Goal: Task Accomplishment & Management: Complete application form

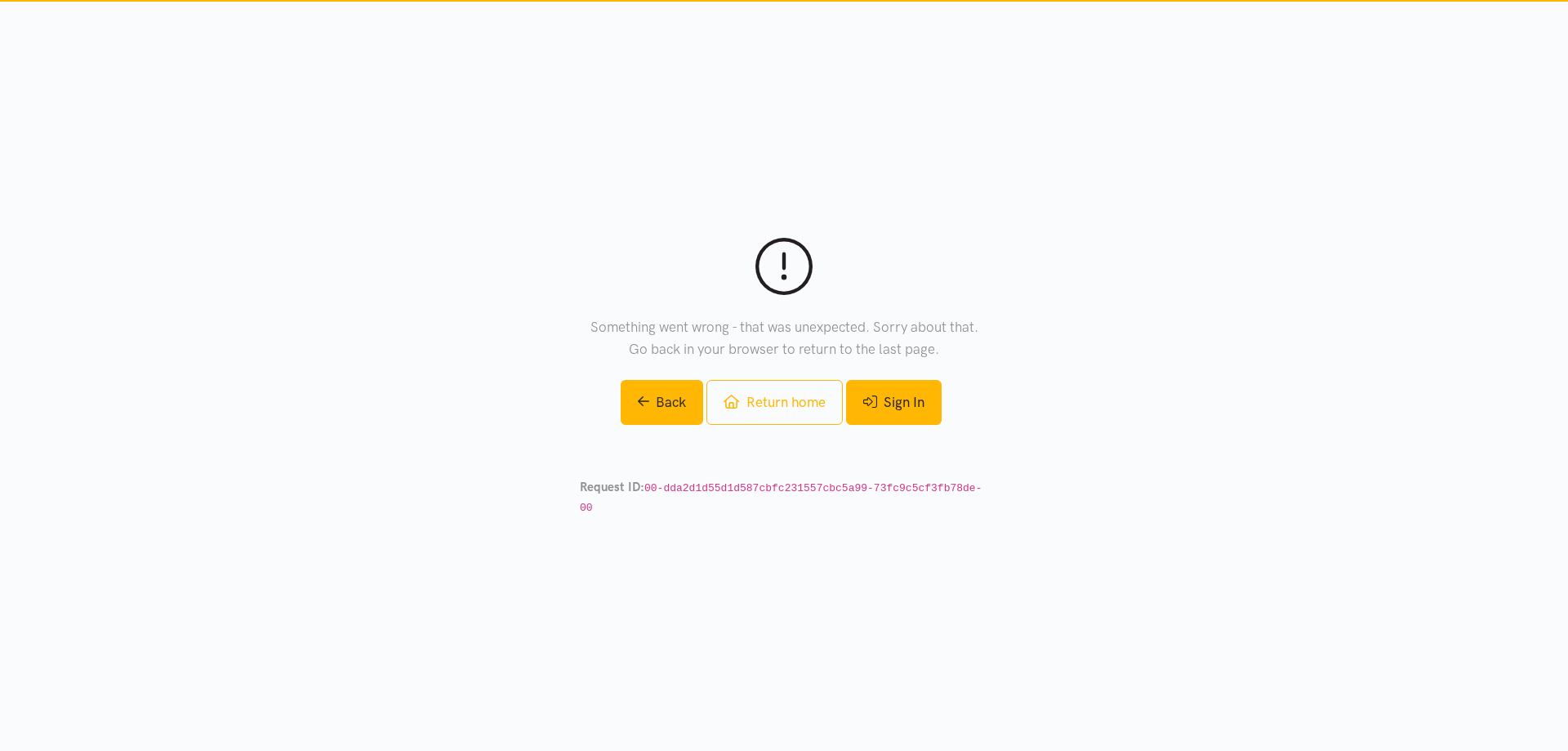
click at [935, 414] on link "Sign In" at bounding box center [894, 402] width 96 height 45
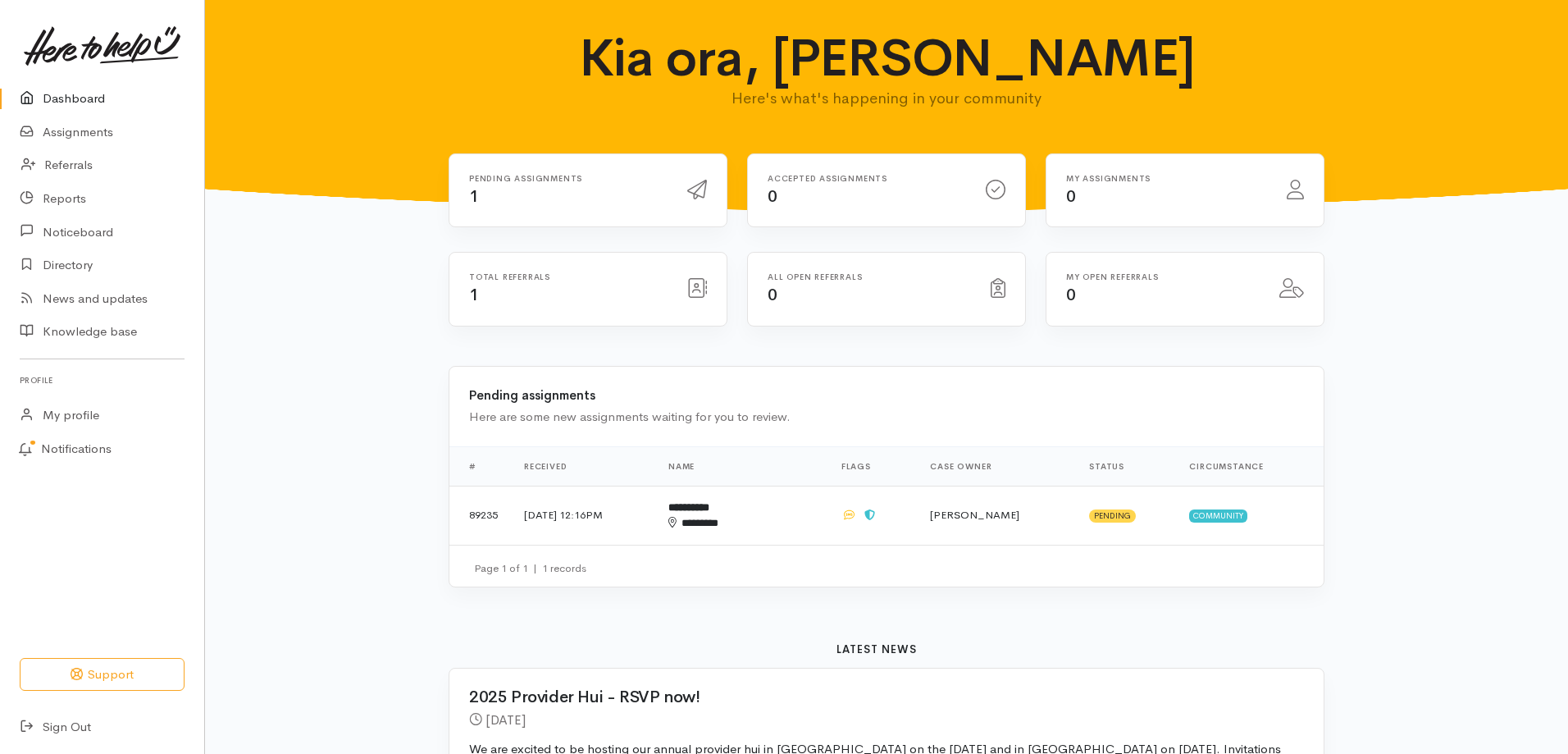
click at [640, 193] on div "Pending assignments 1" at bounding box center [568, 191] width 219 height 34
click at [704, 185] on icon at bounding box center [697, 190] width 19 height 19
click at [689, 191] on icon at bounding box center [697, 190] width 19 height 19
click at [85, 133] on link "Assignments" at bounding box center [102, 132] width 204 height 34
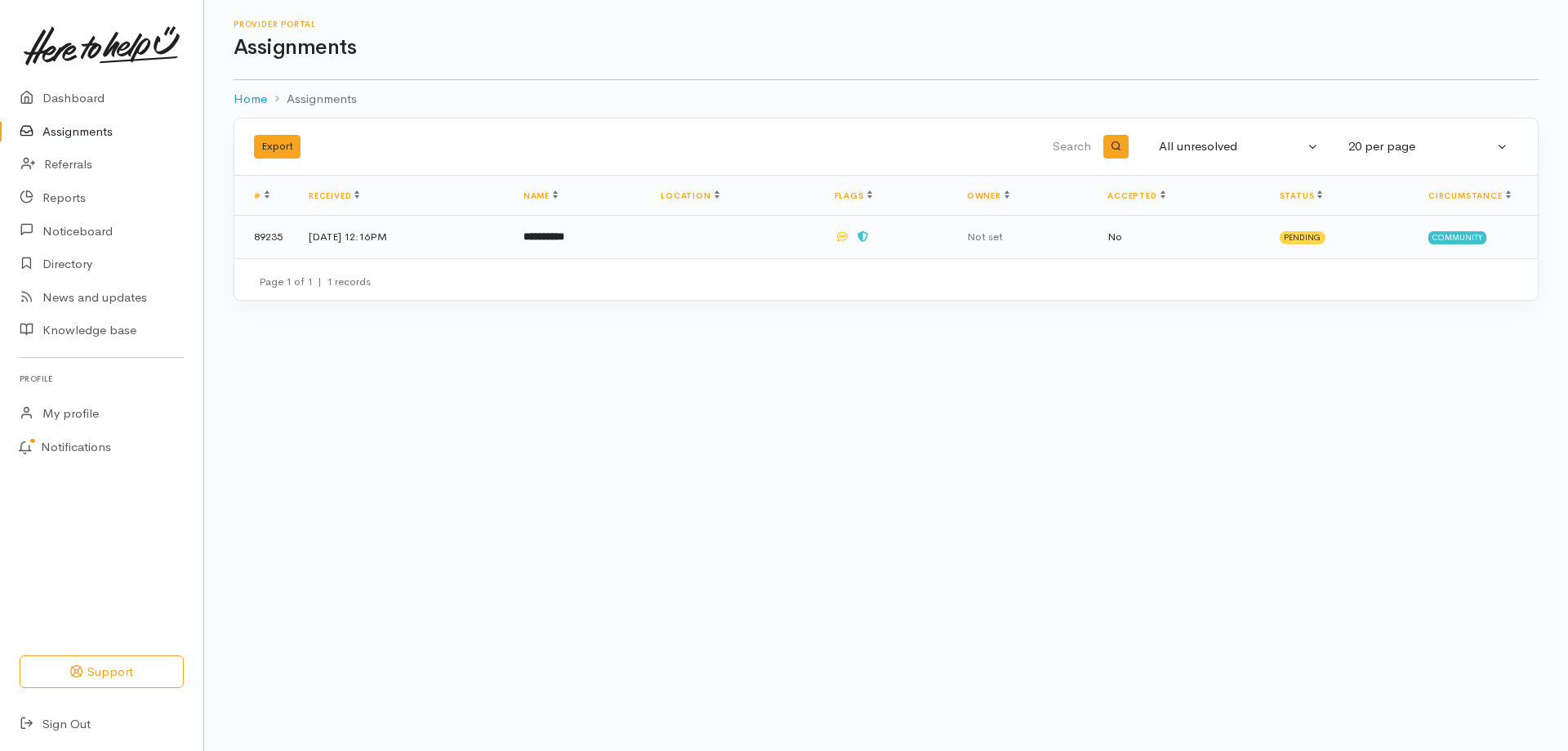
click at [565, 234] on b "**********" at bounding box center [544, 236] width 41 height 11
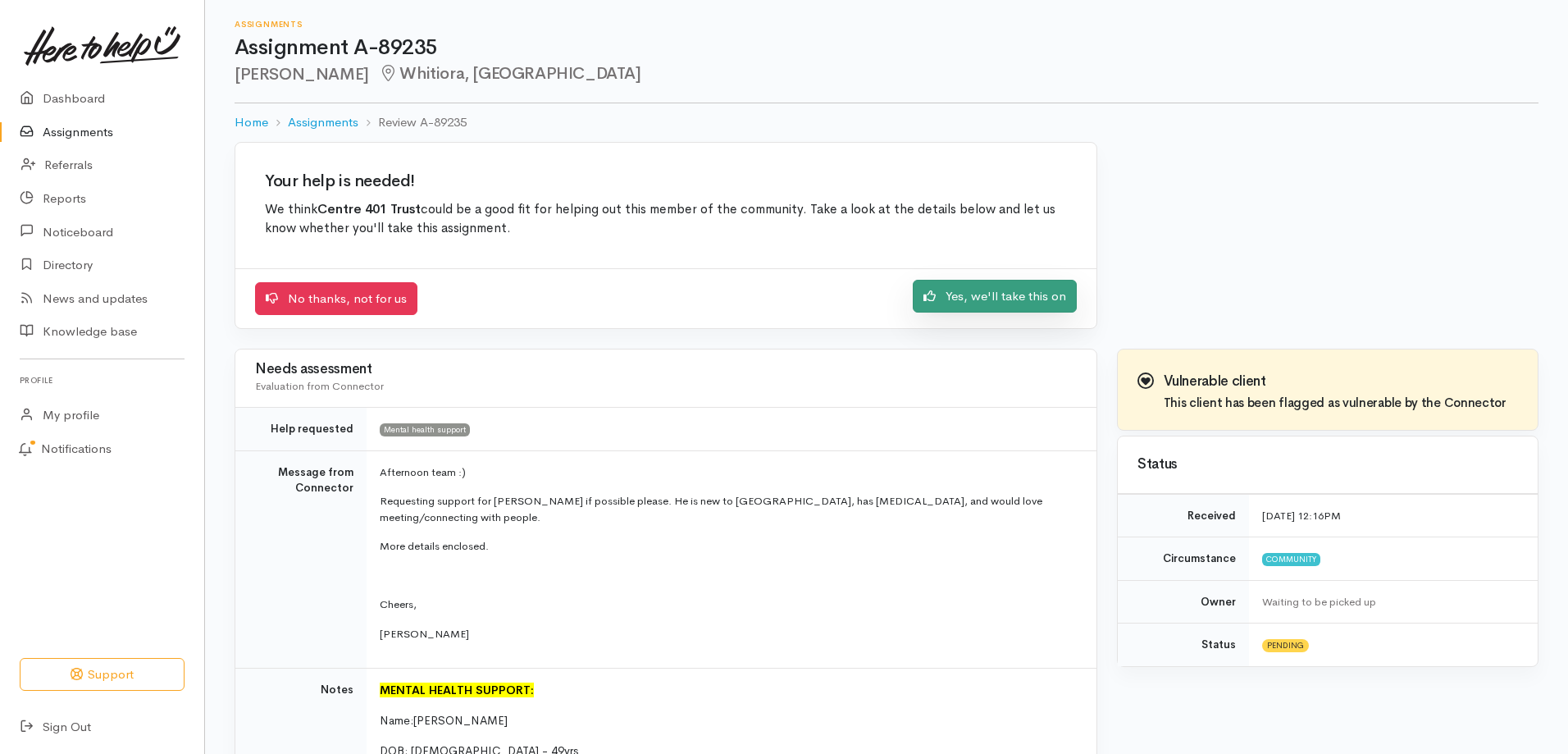
click at [992, 310] on link "Yes, we'll take this on" at bounding box center [995, 296] width 164 height 34
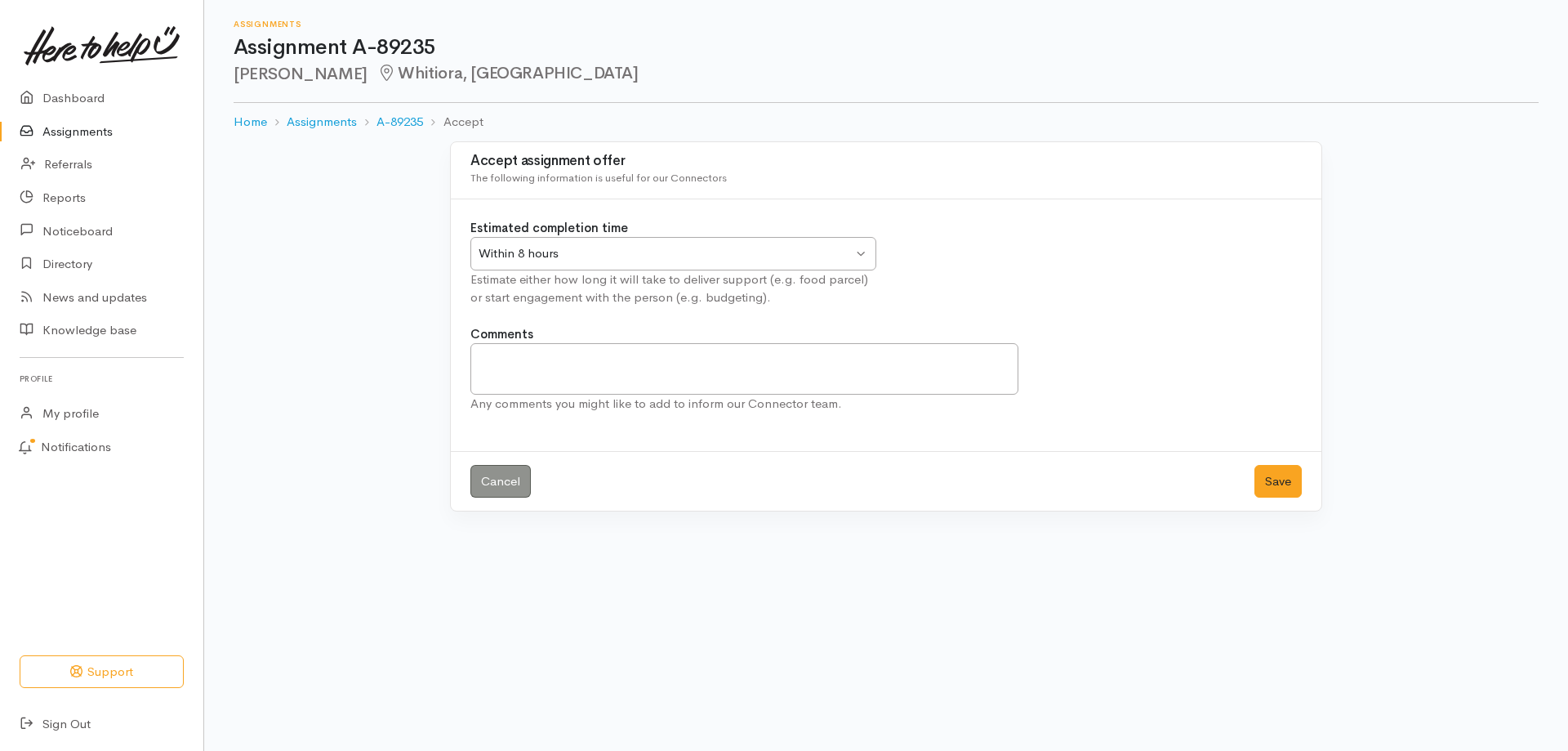
click at [826, 255] on div "Within 8 hours" at bounding box center [666, 254] width 374 height 19
click at [577, 379] on textarea "Comments" at bounding box center [744, 369] width 548 height 52
drag, startPoint x: 531, startPoint y: 361, endPoint x: 503, endPoint y: 381, distance: 34.4
click at [493, 387] on textarea "Have tryred to conact [PERSON_NAME] via phone call how" at bounding box center [744, 369] width 548 height 52
click at [546, 360] on textarea "Have tryred to conact [PERSON_NAME] via phone call how" at bounding box center [744, 369] width 548 height 52
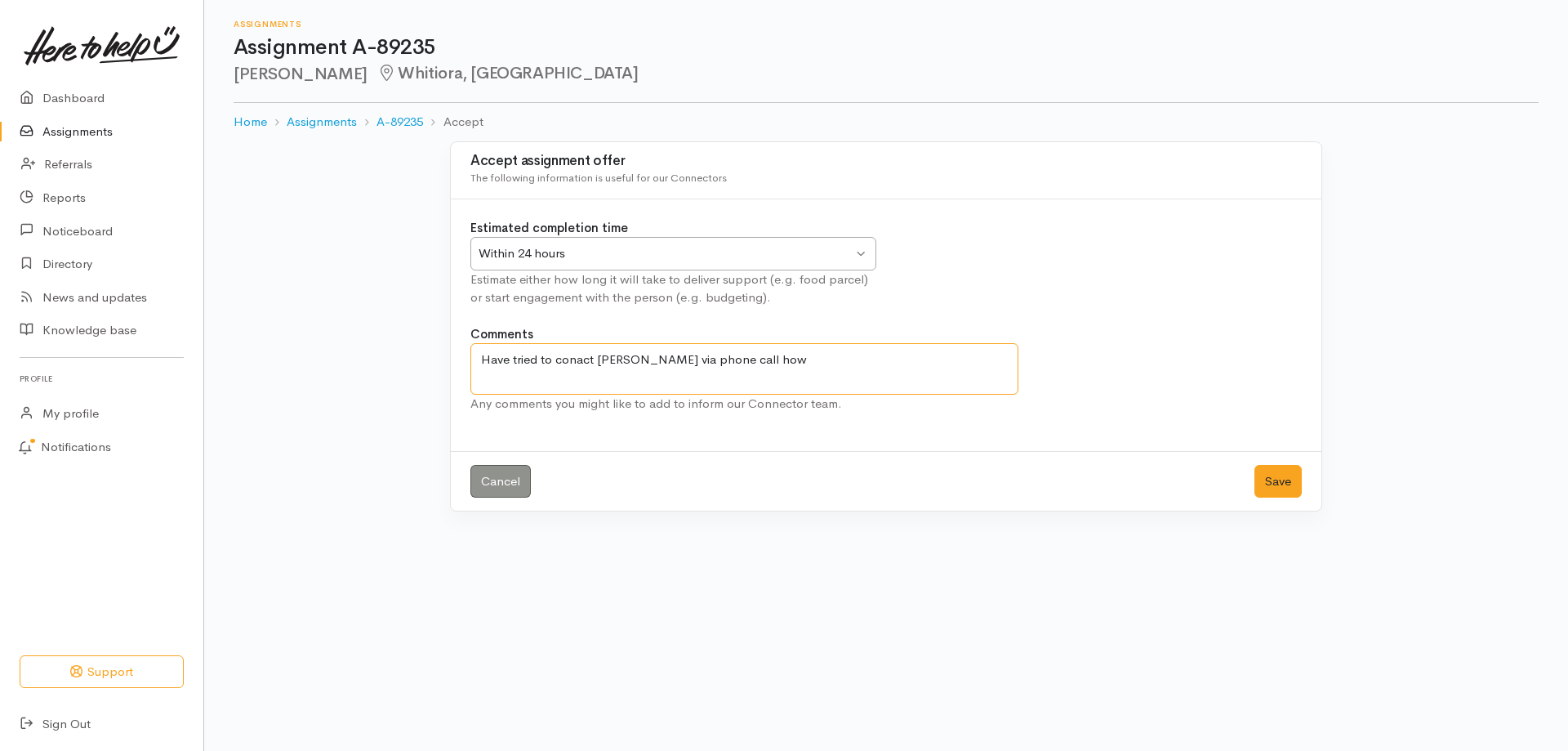
click at [570, 360] on textarea "Have tried to conact [PERSON_NAME] via phone call how" at bounding box center [744, 369] width 548 height 52
click at [644, 352] on textarea "Have tried to connact [PERSON_NAME] via phone call how" at bounding box center [744, 369] width 548 height 52
click at [748, 358] on textarea "Have tried to contact [PERSON_NAME] via phone call how" at bounding box center [744, 369] width 548 height 52
click at [959, 359] on textarea "Have tried to contact [PERSON_NAME] via phone call however, no answer. I will t…" at bounding box center [744, 369] width 548 height 52
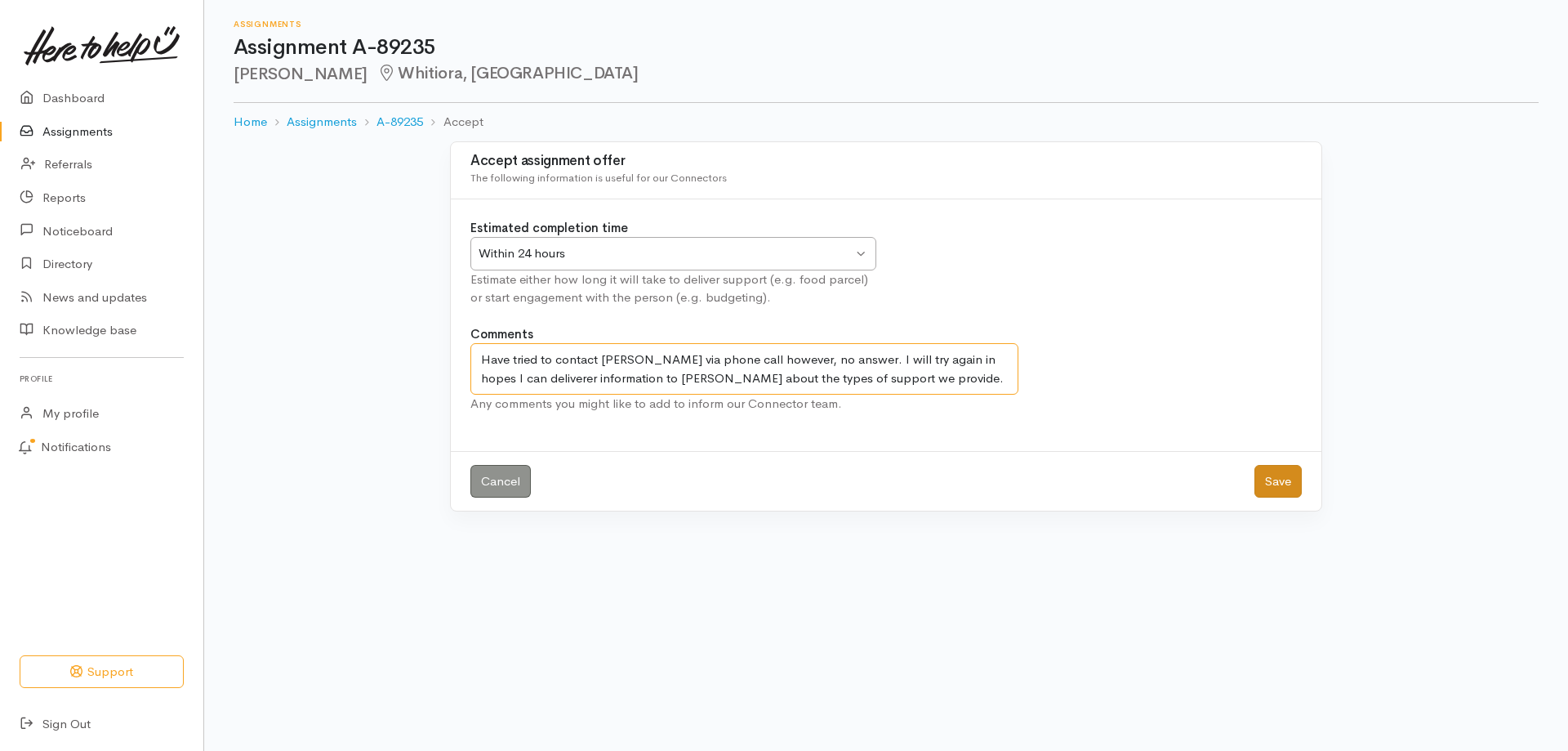
type textarea "Have tried to contact [PERSON_NAME] via phone call however, no answer. I will t…"
click at [1275, 484] on button "Save" at bounding box center [1277, 481] width 47 height 34
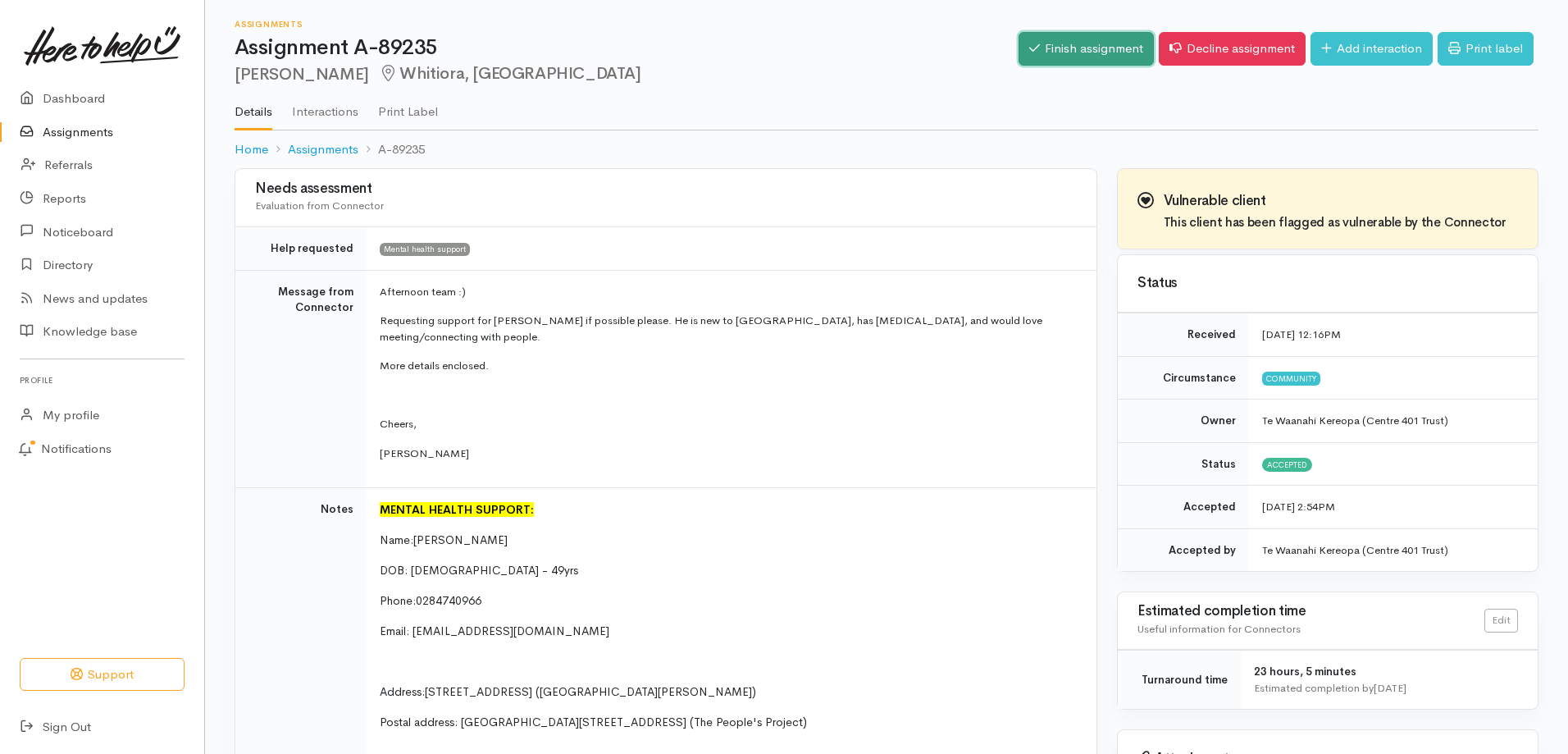
click at [1050, 45] on link "Finish assignment" at bounding box center [1086, 48] width 136 height 34
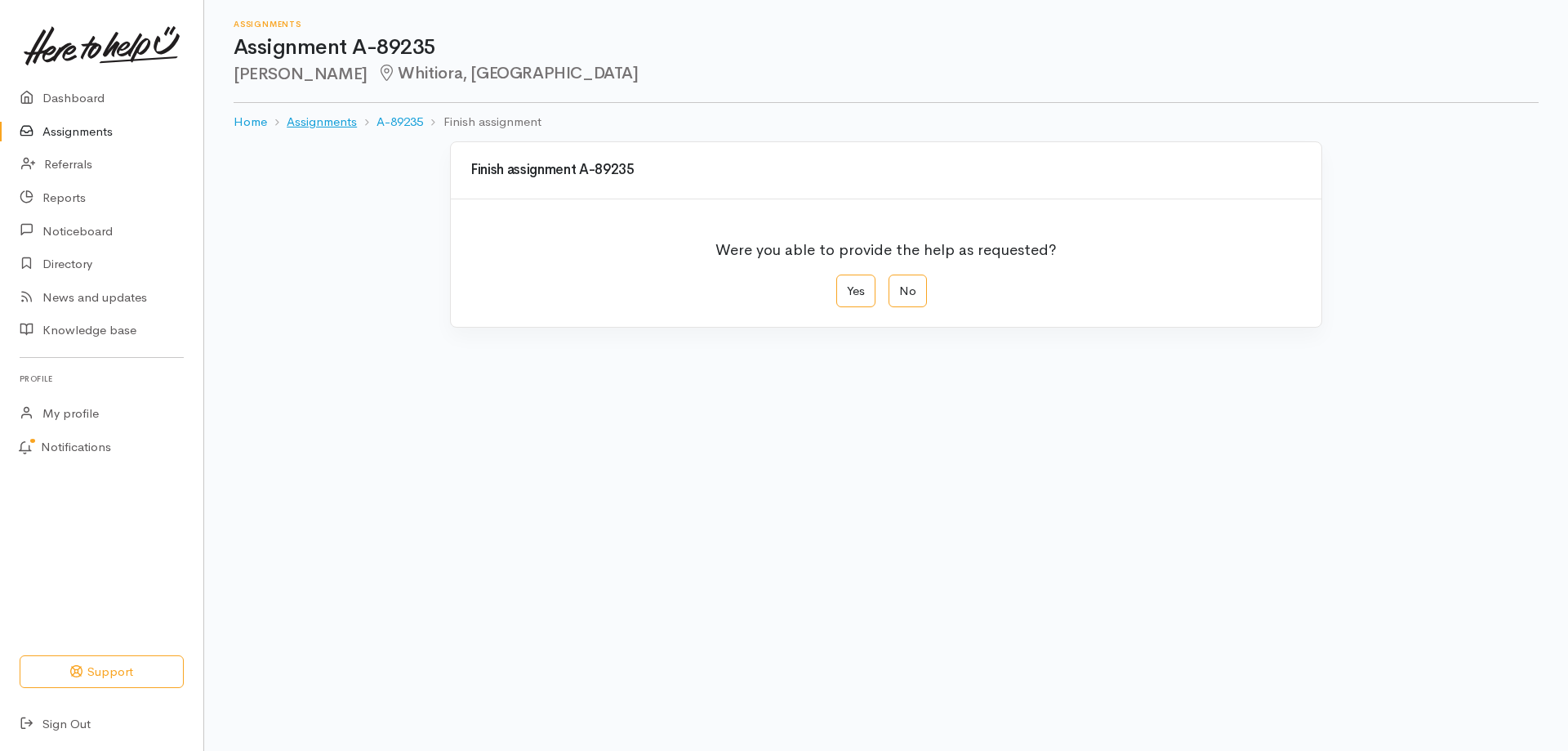
click at [322, 118] on link "Assignments" at bounding box center [321, 123] width 70 height 19
